Goal: Task Accomplishment & Management: Manage account settings

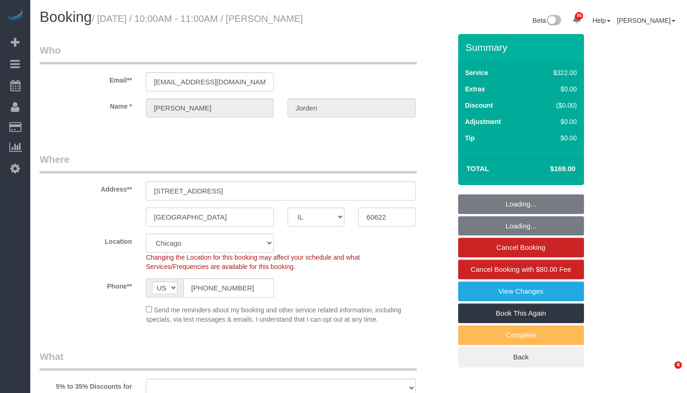
select select "IL"
select select "number:1"
select select "number:58"
select select "number:139"
select select "number:108"
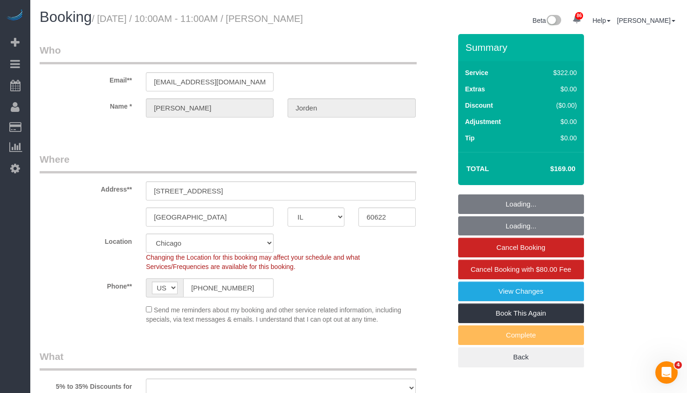
select select "object:1032"
select select "string:fspay-c902893a-aa60-4917-8f2d-03ed804d3c8a"
select select "object:1139"
select select "514"
select select "5"
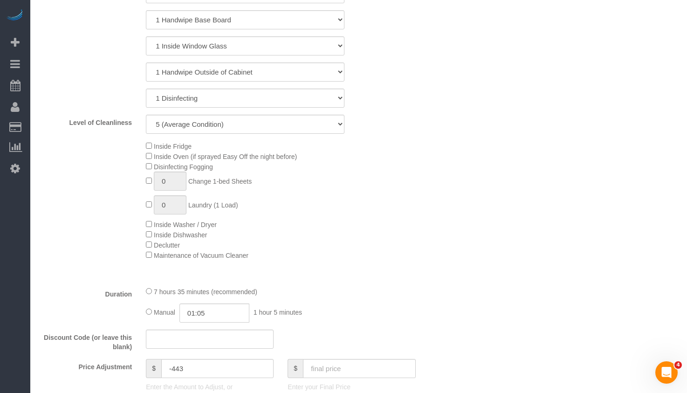
select select "5"
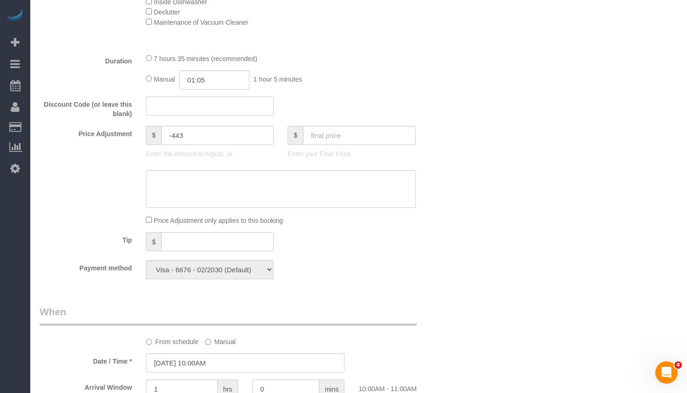
scroll to position [746, 0]
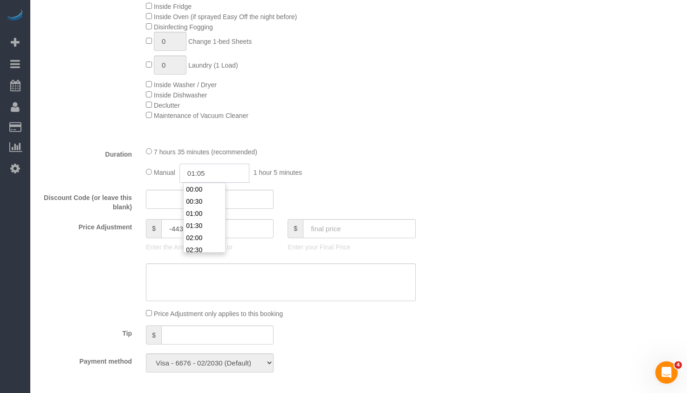
drag, startPoint x: 221, startPoint y: 172, endPoint x: 86, endPoint y: 179, distance: 134.9
click at [107, 179] on div "Duration 7 hours 35 minutes (recommended) Manual 01:05 1 hour 5 minutes" at bounding box center [246, 164] width 426 height 36
click at [479, 162] on div "Who Email** [EMAIL_ADDRESS][DOMAIN_NAME] Name * [PERSON_NAME][GEOGRAPHIC_DATA] …" at bounding box center [359, 375] width 638 height 2174
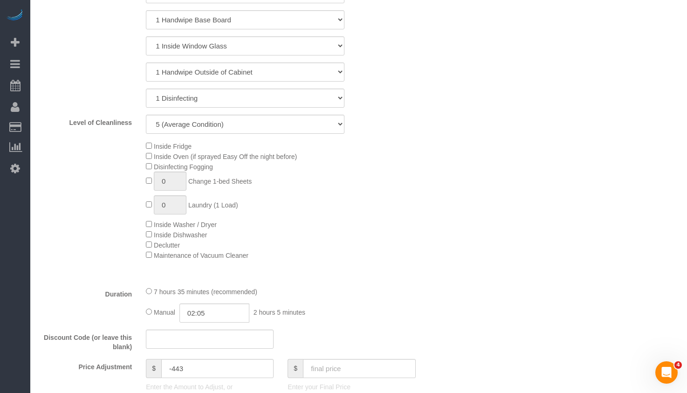
scroll to position [652, 0]
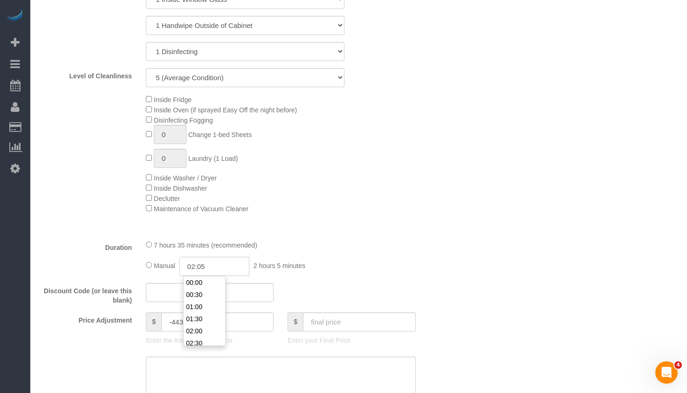
click at [227, 265] on input "02:05" at bounding box center [214, 266] width 70 height 19
type input "02:10"
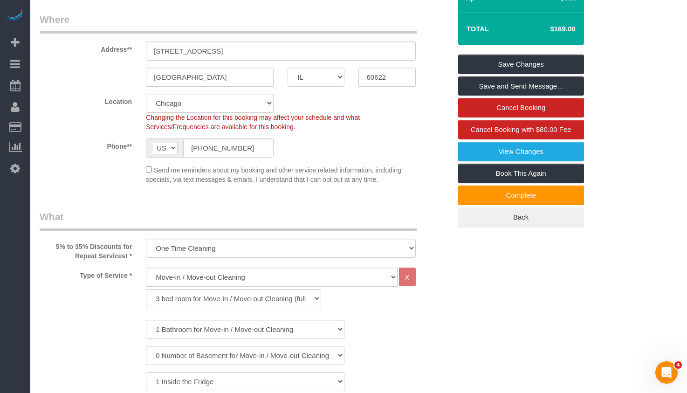
scroll to position [93, 0]
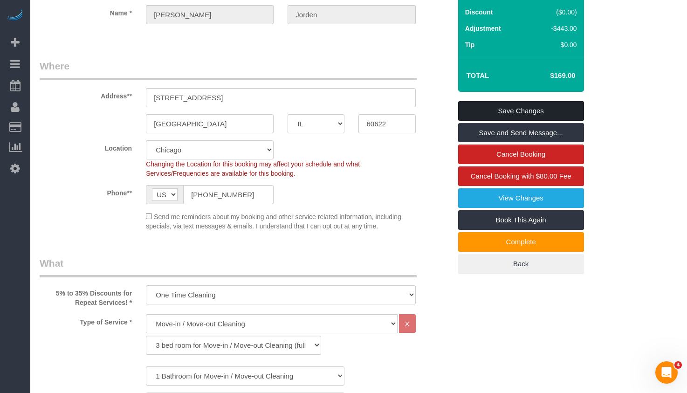
click at [513, 110] on link "Save Changes" at bounding box center [521, 111] width 126 height 20
